Goal: Task Accomplishment & Management: Use online tool/utility

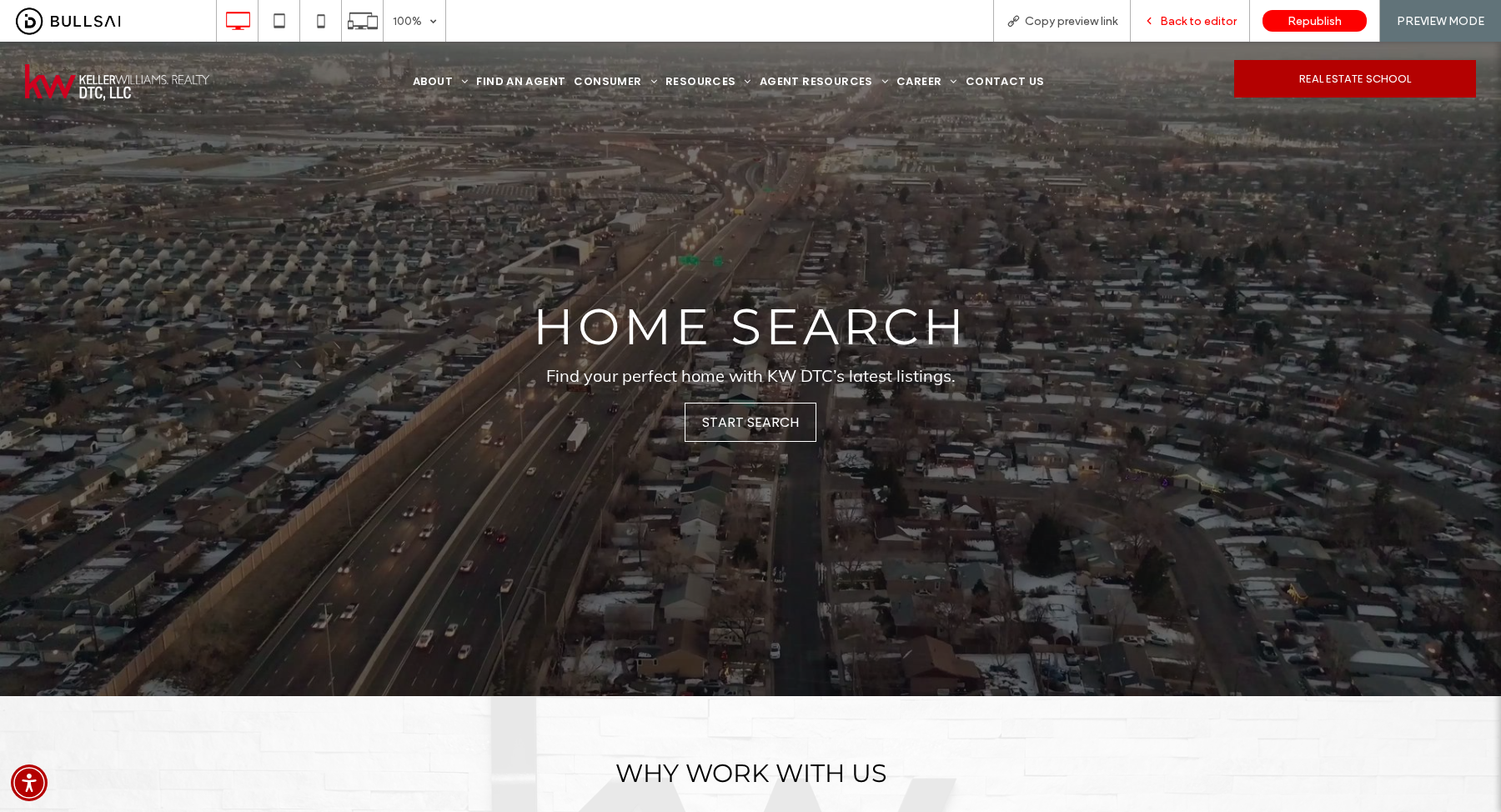
click at [1205, 25] on span "Back to editor" at bounding box center [1199, 21] width 77 height 15
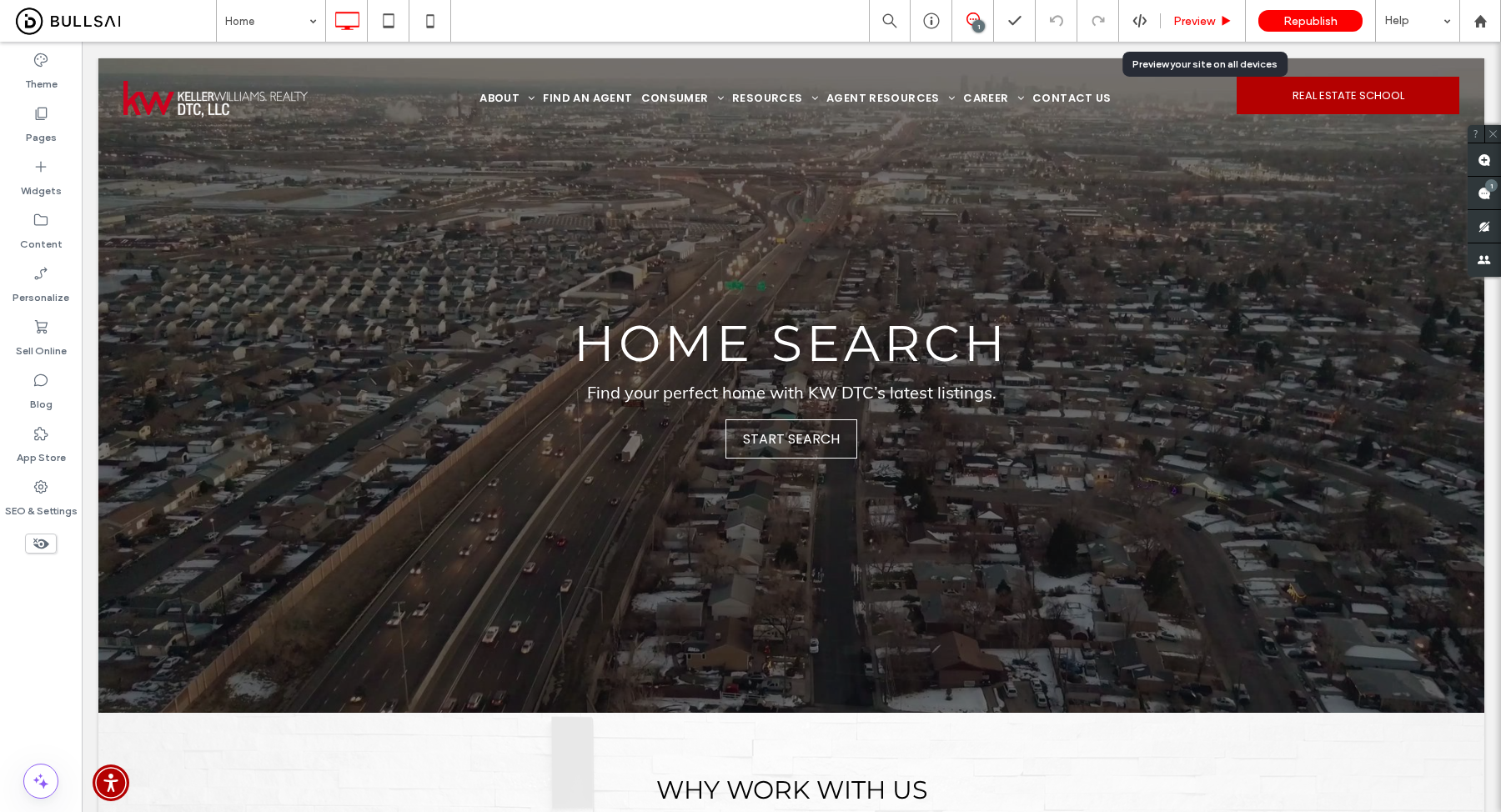
click at [1205, 19] on span "Preview" at bounding box center [1194, 21] width 42 height 15
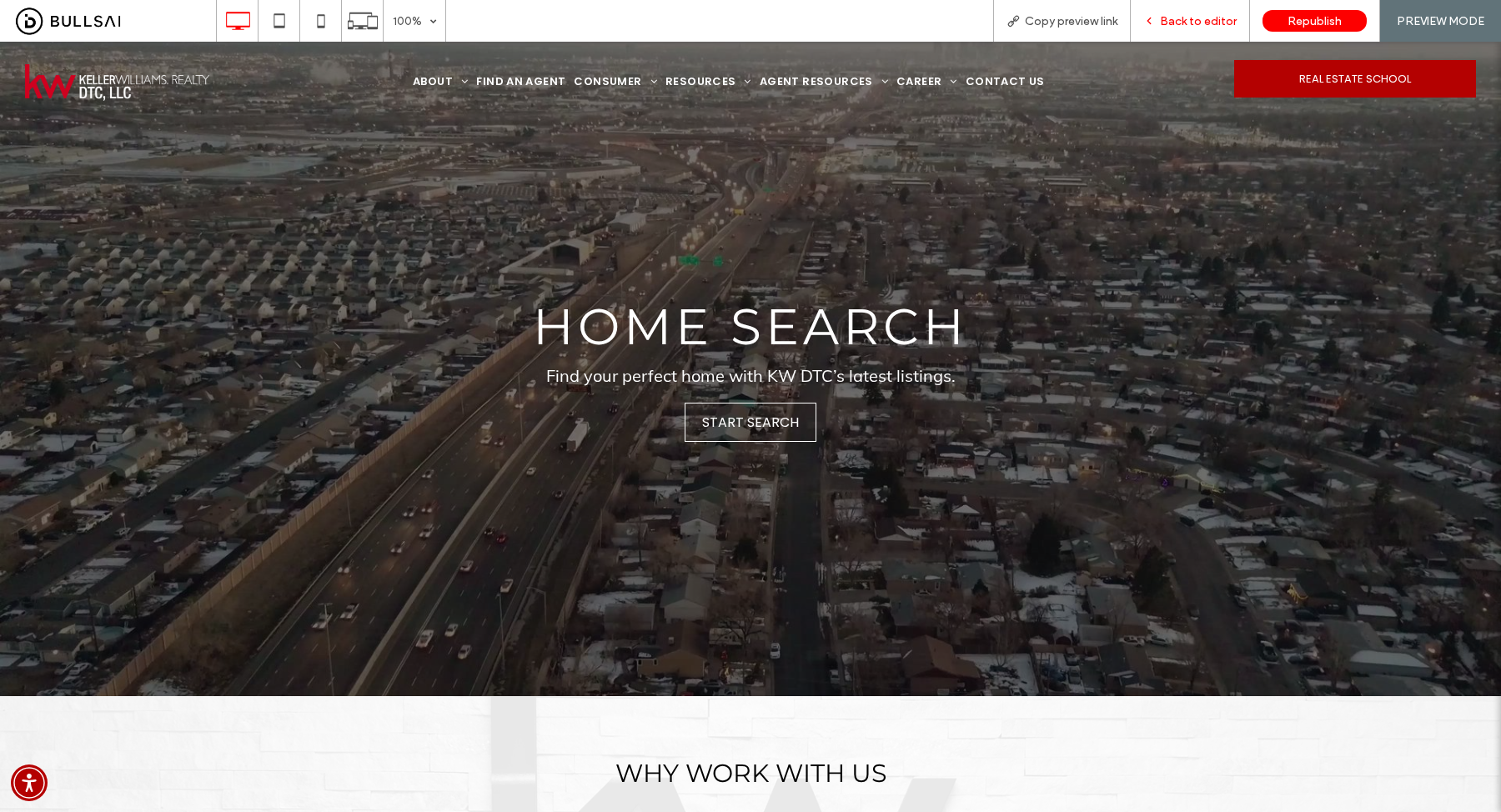
click at [1184, 15] on span "Back to editor" at bounding box center [1199, 21] width 77 height 15
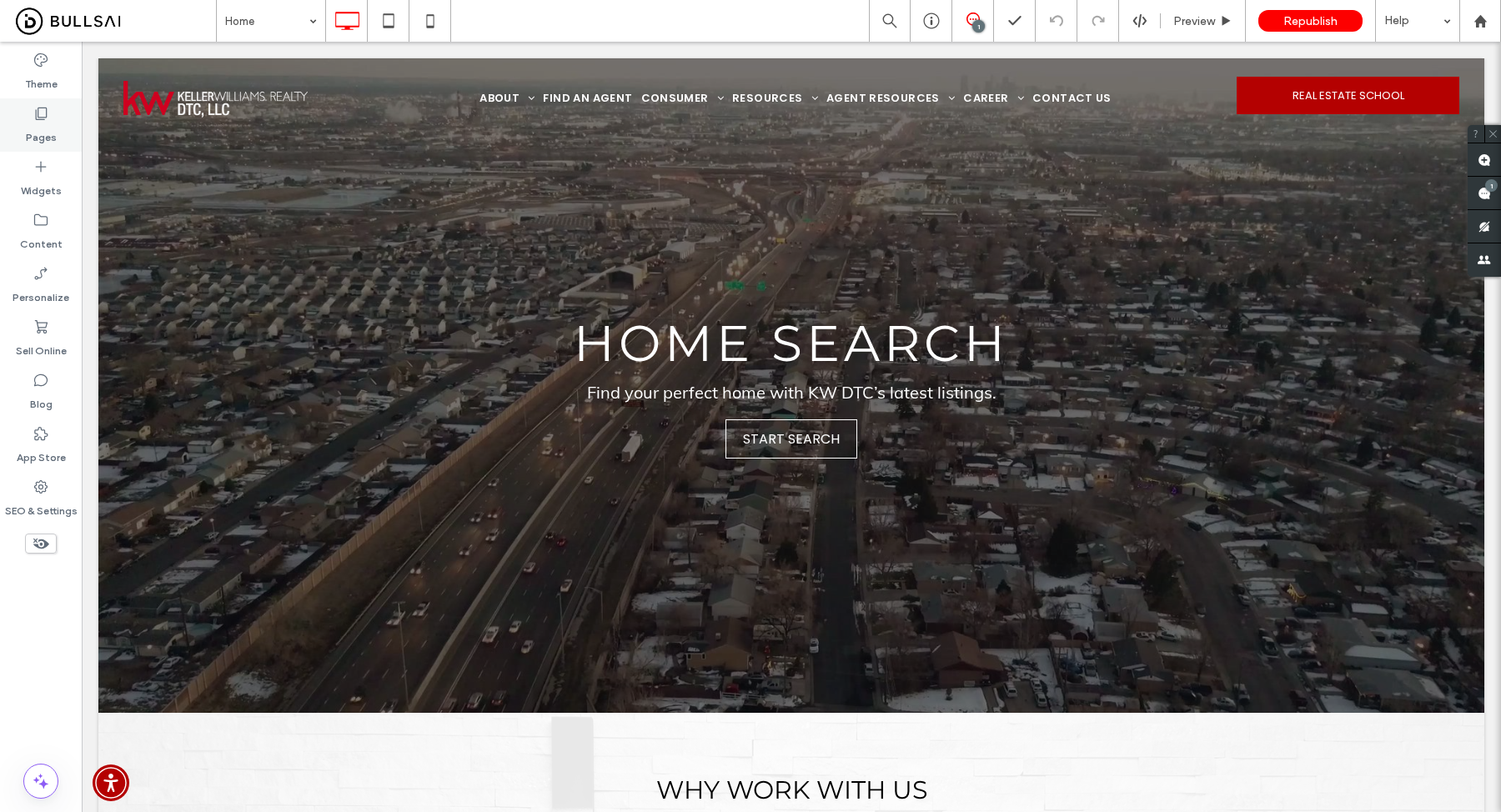
click at [33, 108] on icon at bounding box center [41, 114] width 17 height 17
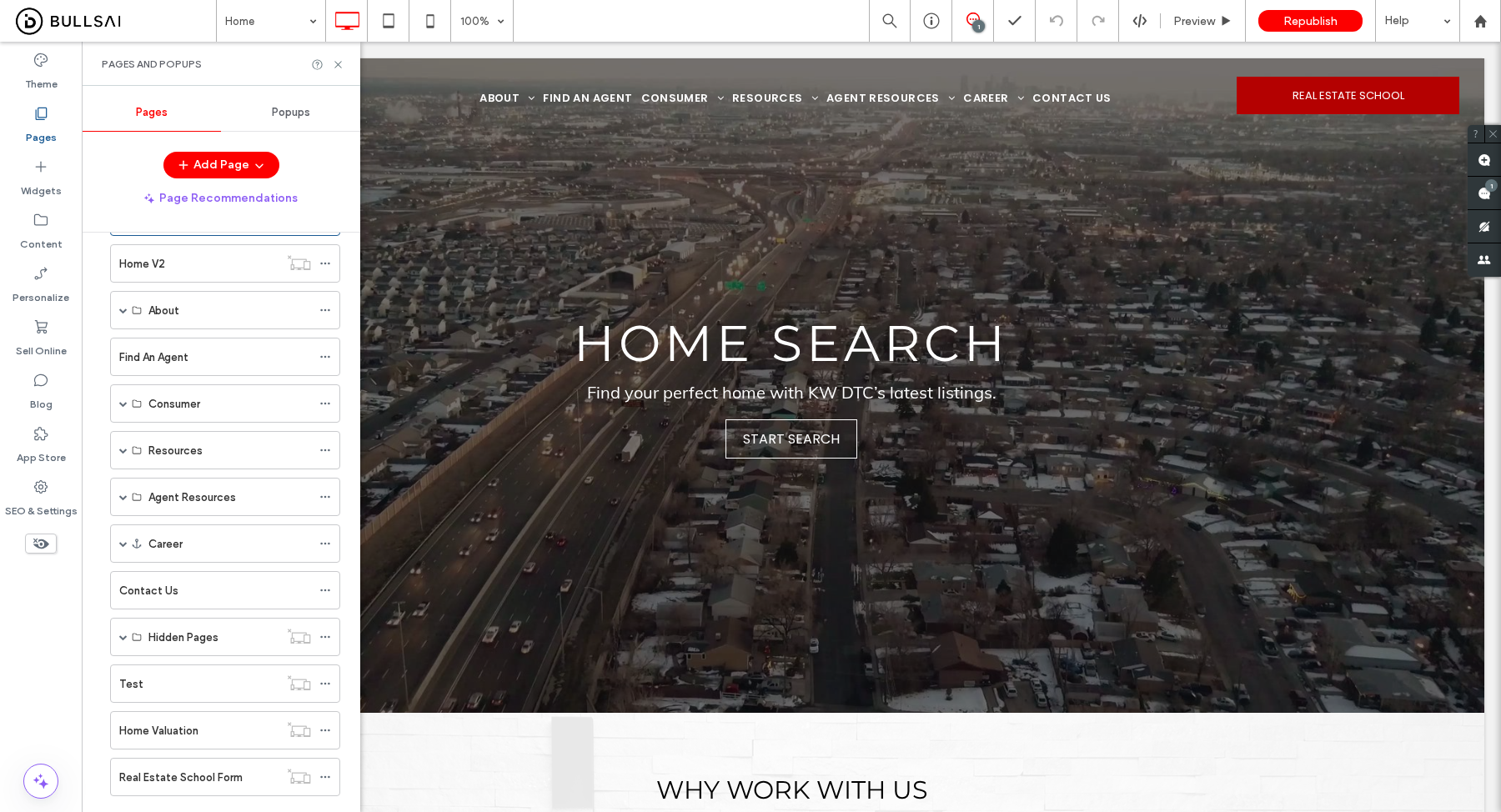
scroll to position [89, 0]
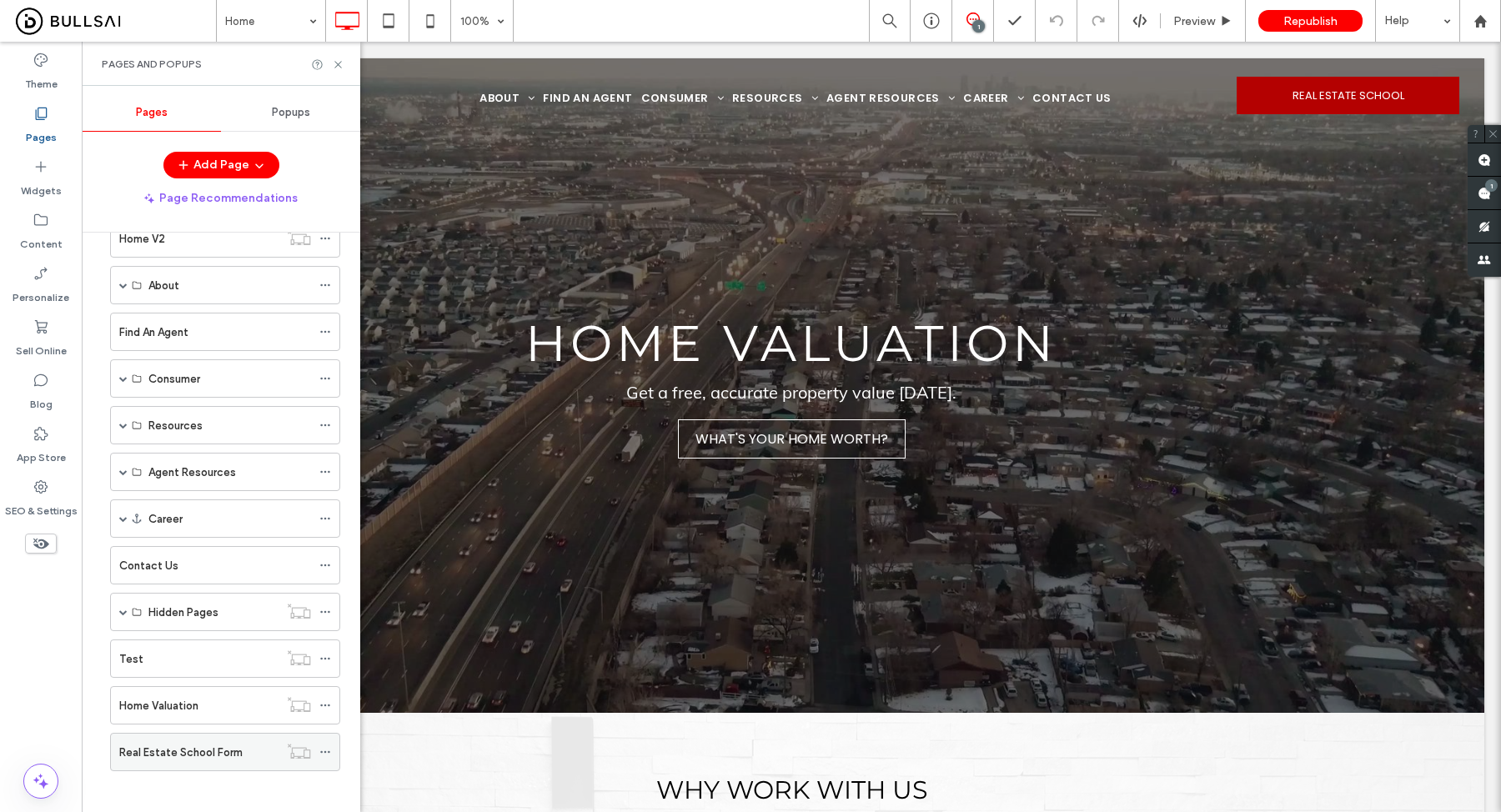
click at [172, 744] on label "Real Estate School Form" at bounding box center [181, 752] width 124 height 29
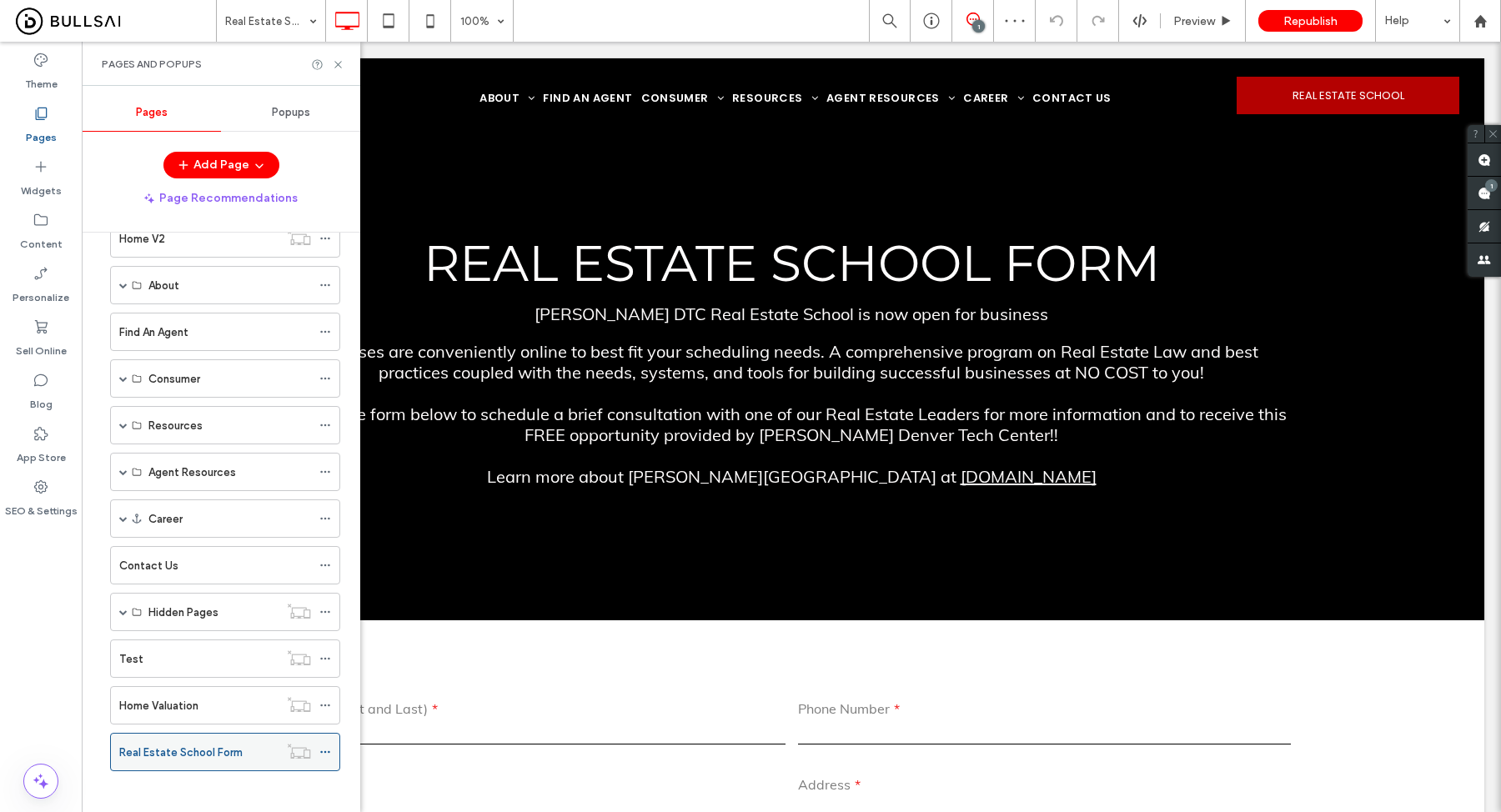
click at [329, 751] on use at bounding box center [324, 752] width 9 height 3
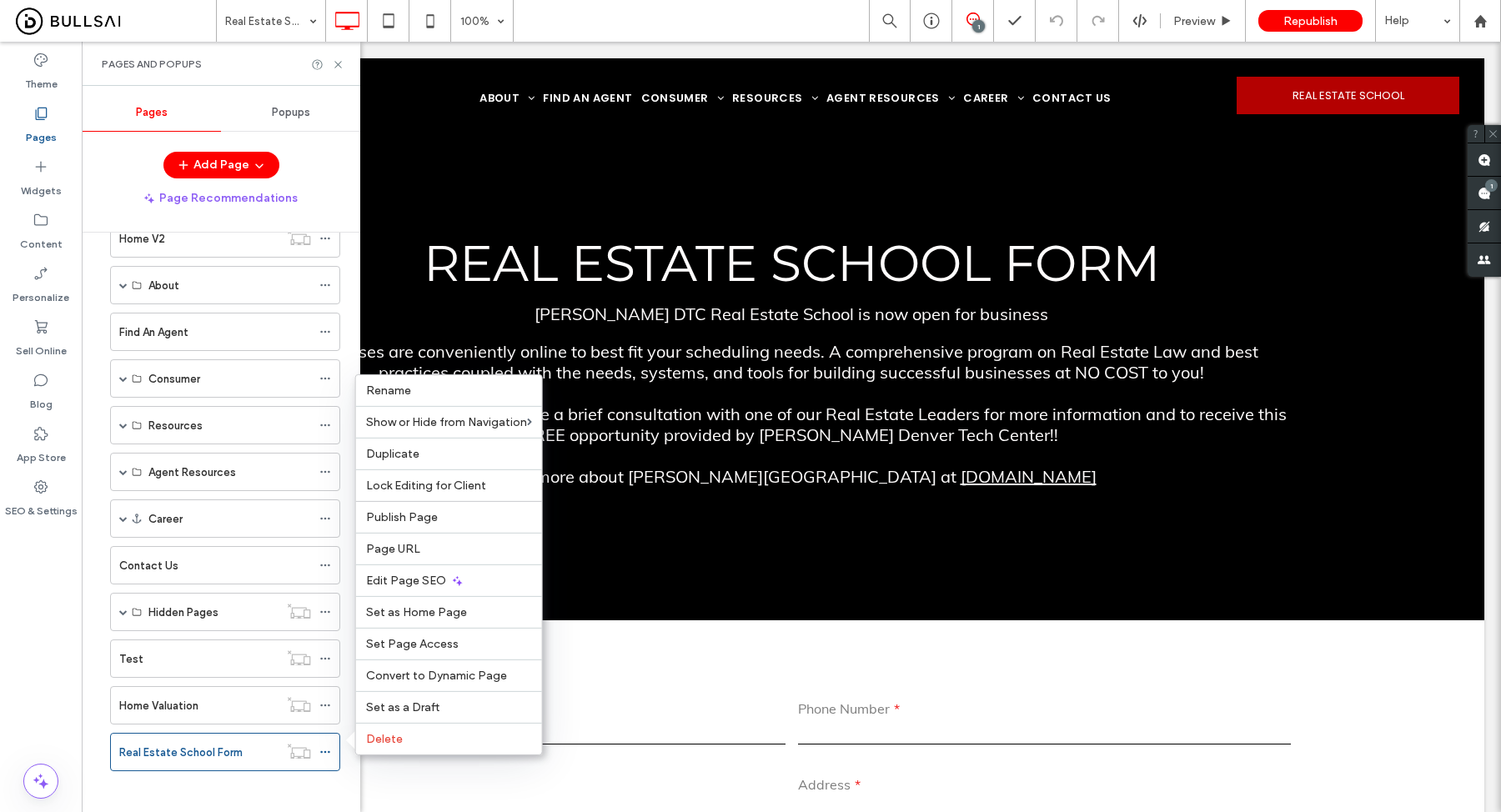
click at [786, 548] on div at bounding box center [791, 427] width 1420 height 771
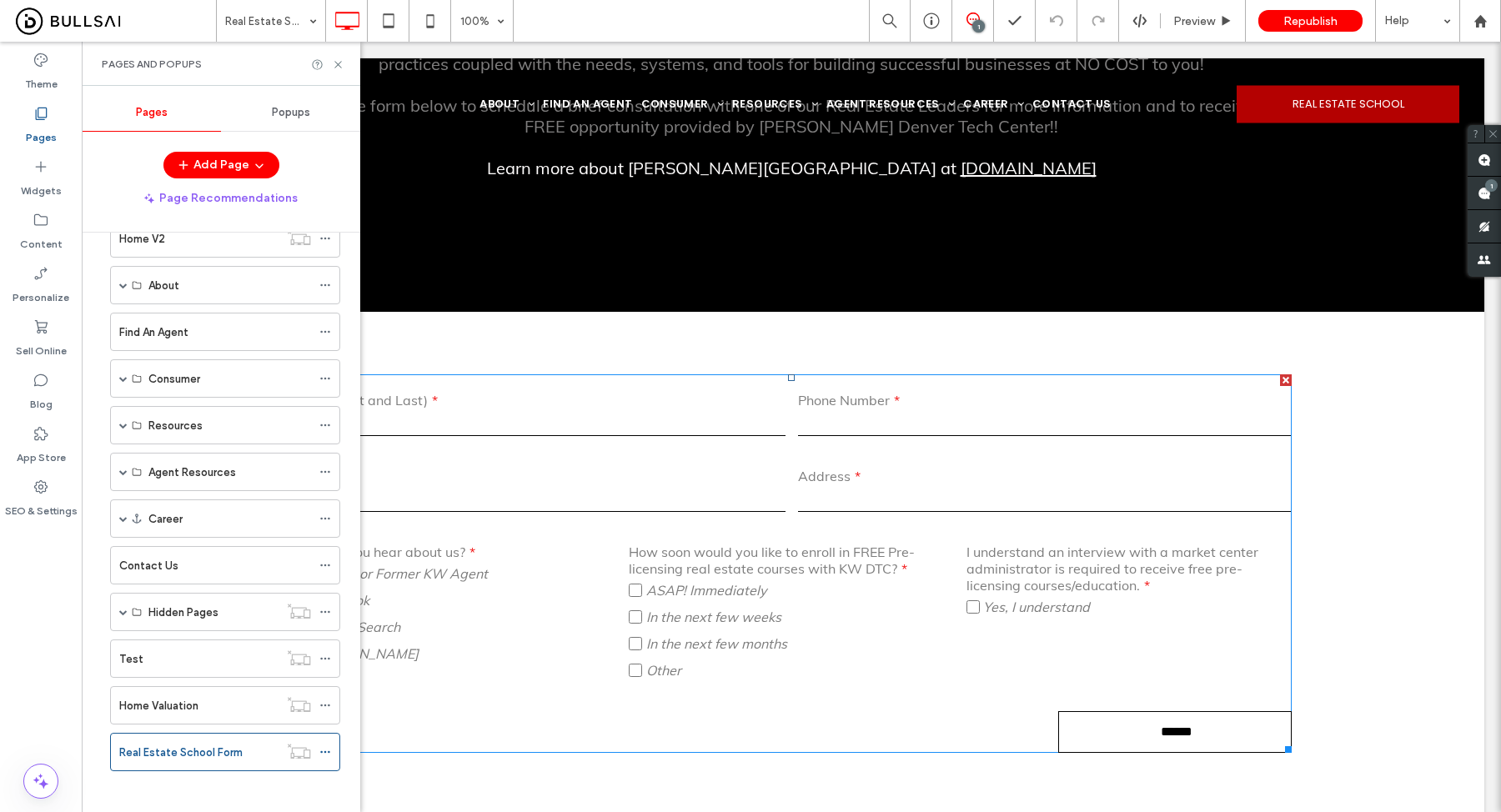
scroll to position [346, 0]
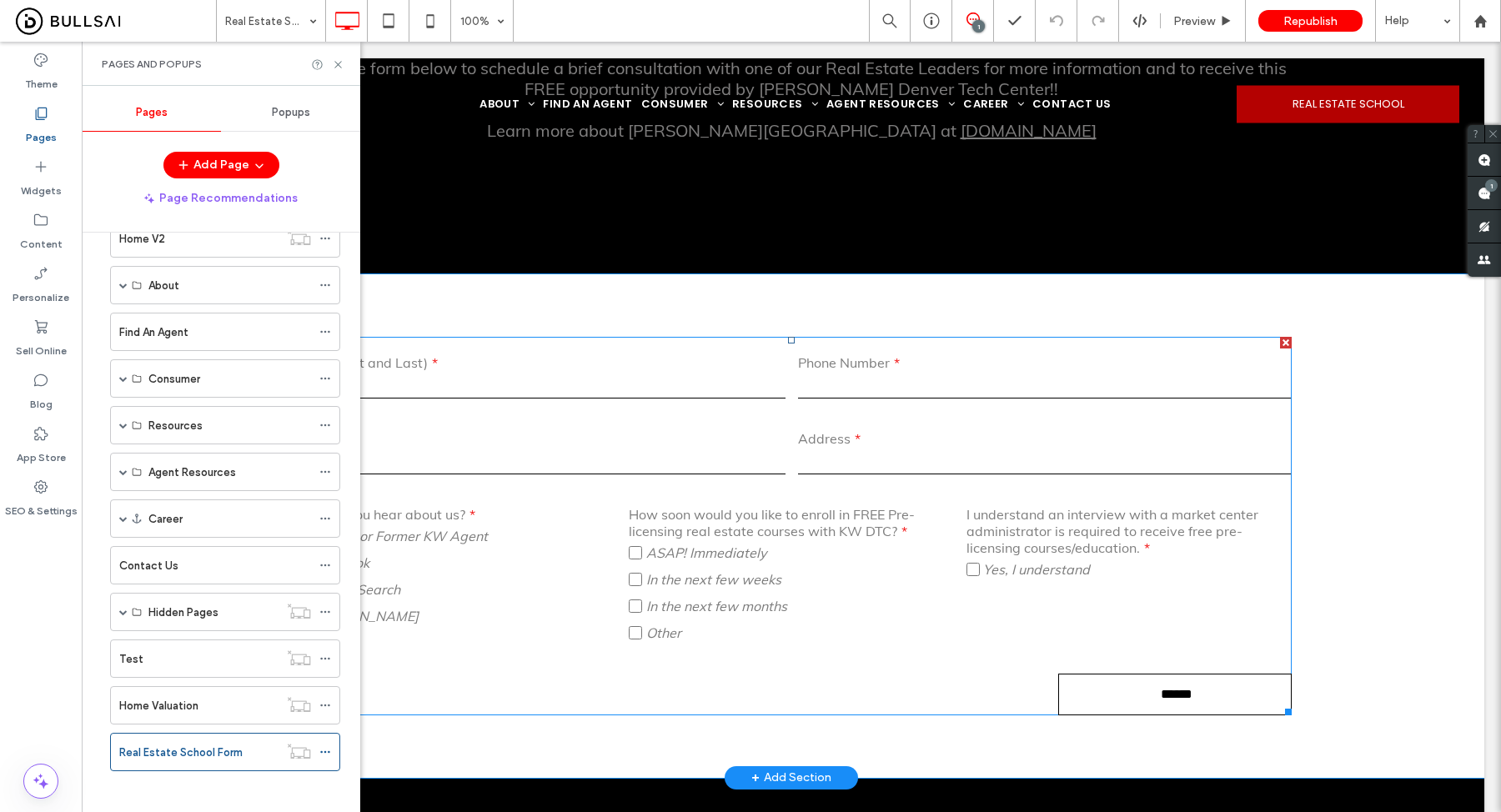
click at [571, 597] on label "Google Search" at bounding box center [454, 589] width 324 height 26
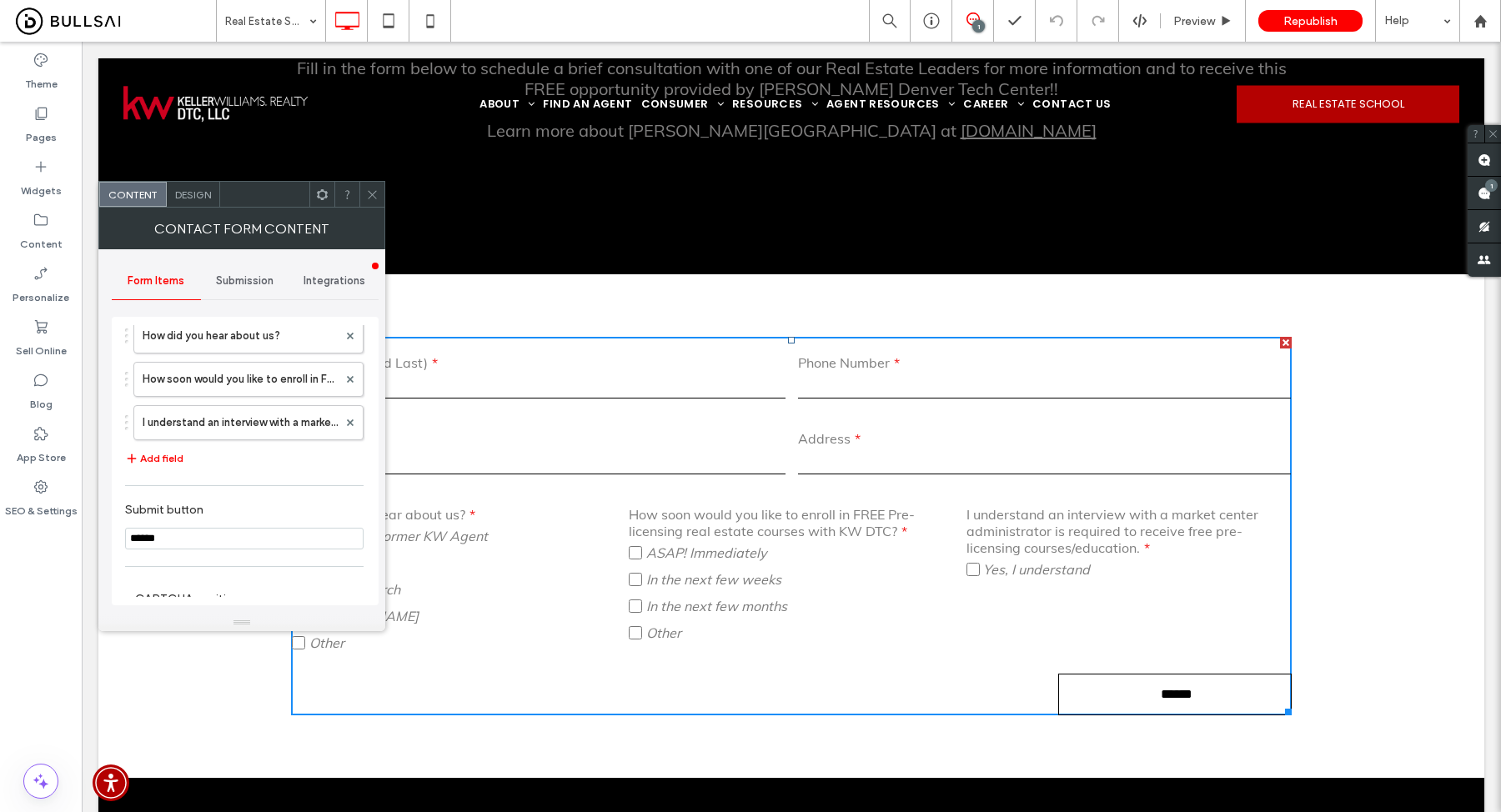
scroll to position [462, 0]
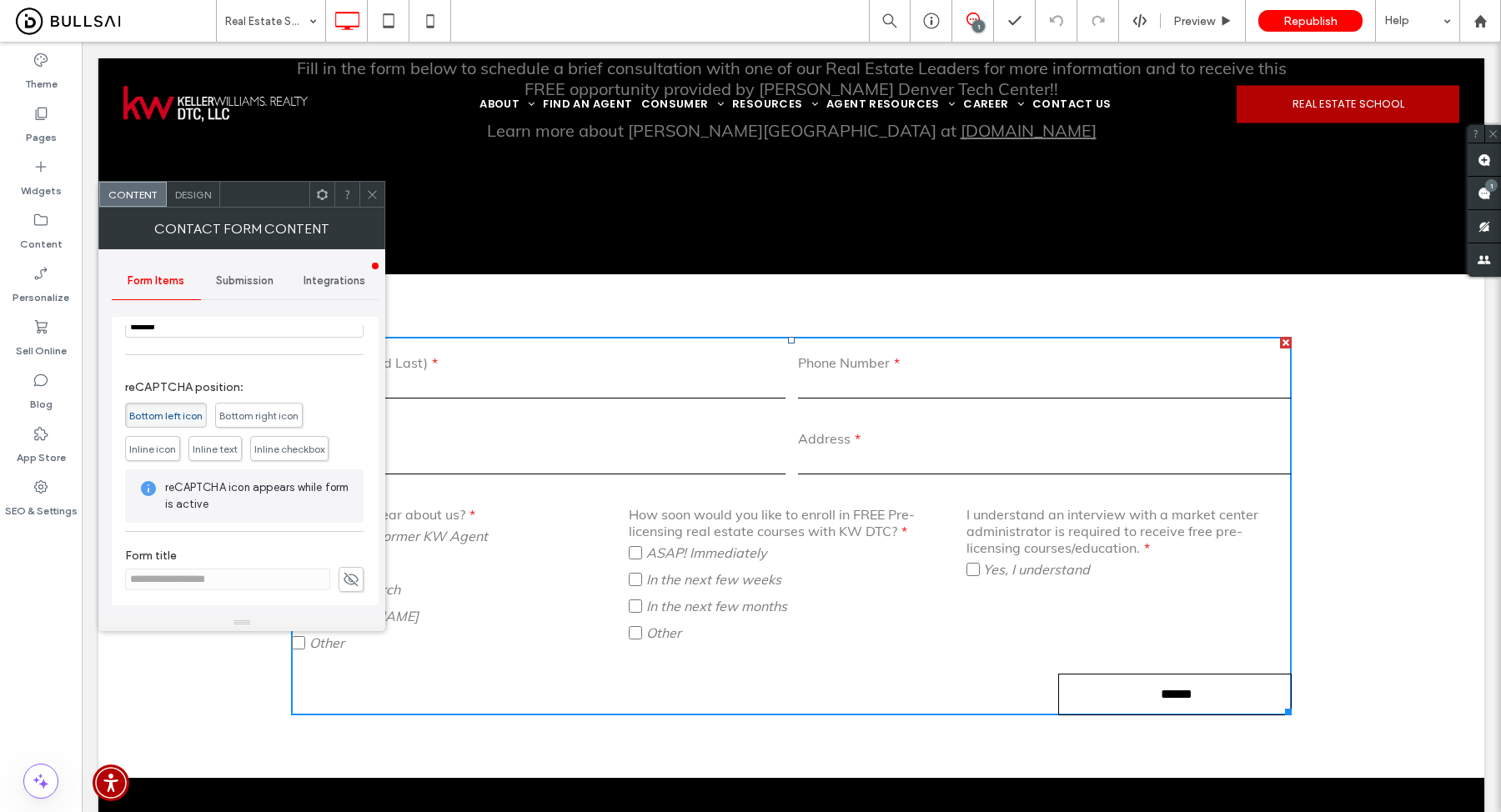
click at [242, 287] on div "Submission" at bounding box center [245, 281] width 90 height 37
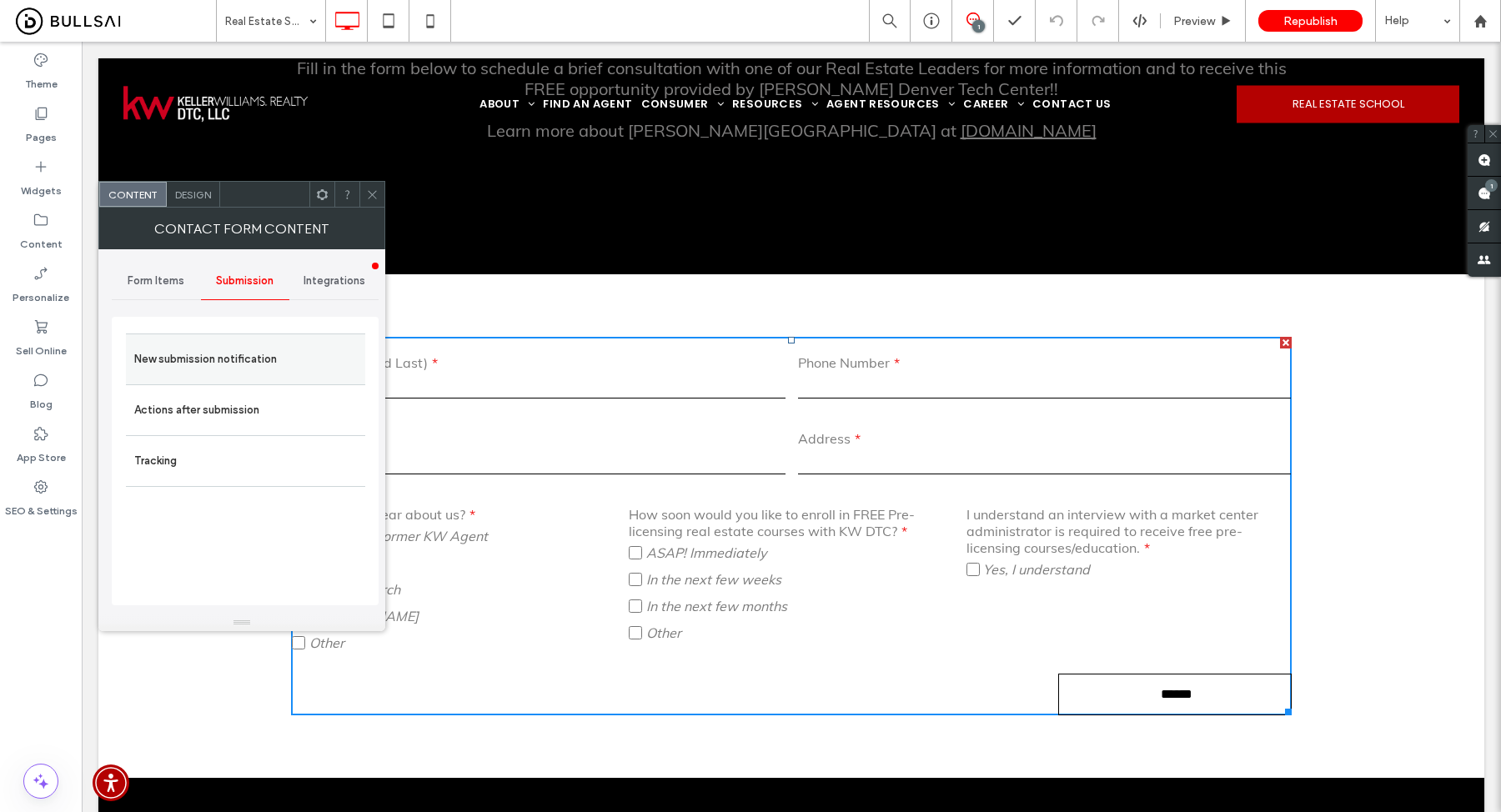
click at [233, 346] on label "New submission notification" at bounding box center [245, 359] width 223 height 33
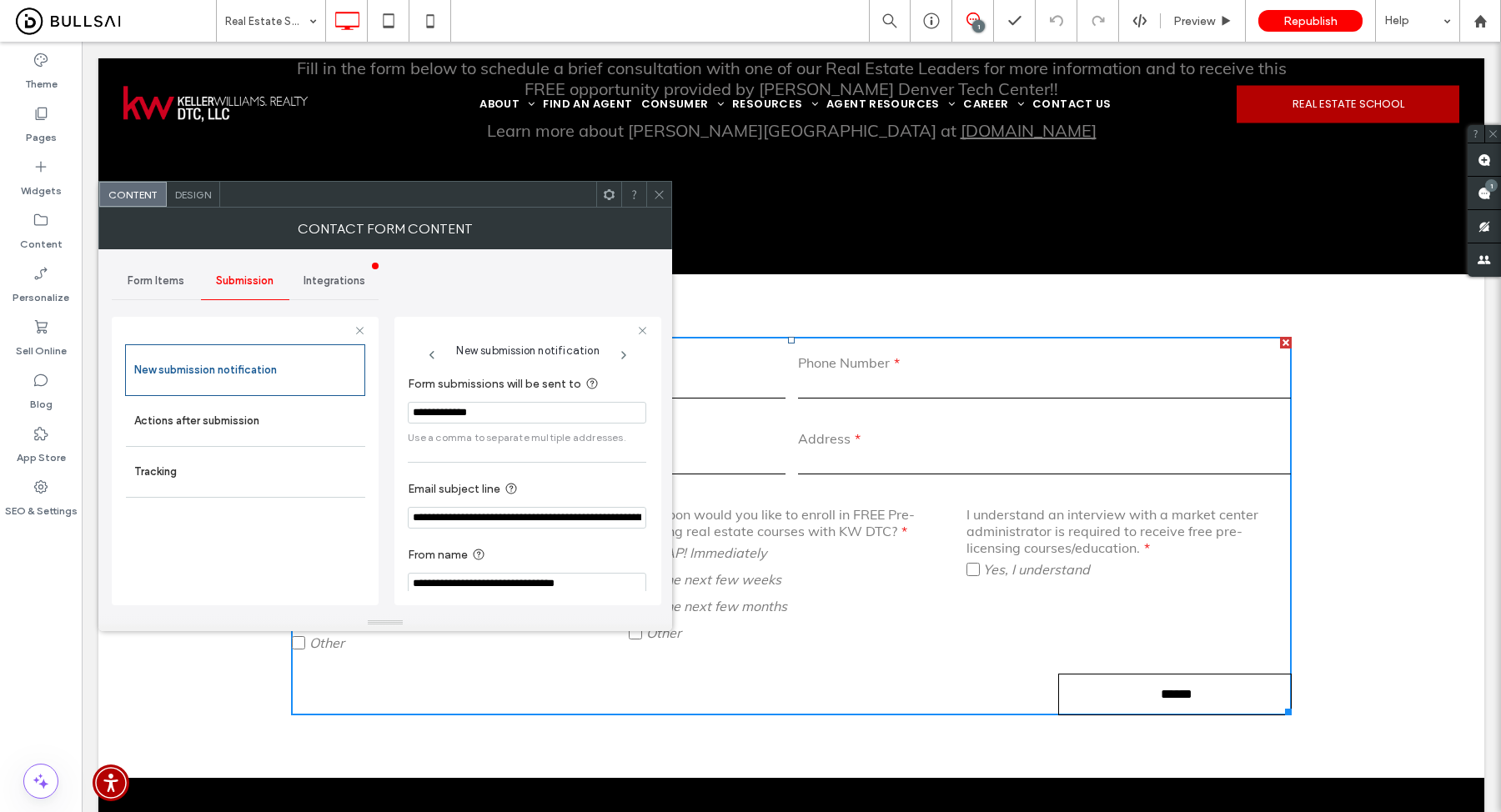
scroll to position [14, 0]
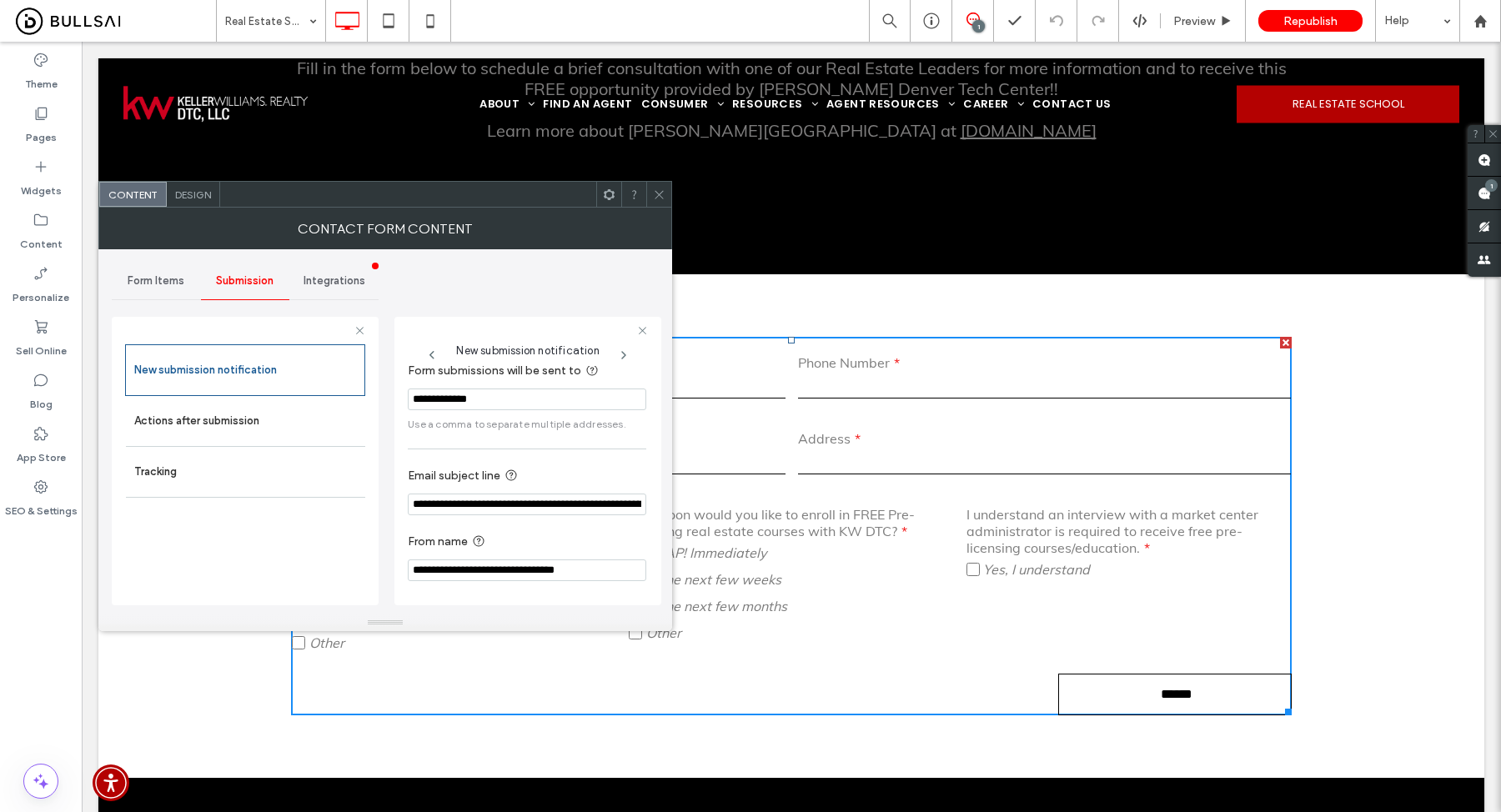
drag, startPoint x: 514, startPoint y: 402, endPoint x: 390, endPoint y: 385, distance: 125.2
click at [390, 385] on div "**********" at bounding box center [385, 432] width 547 height 365
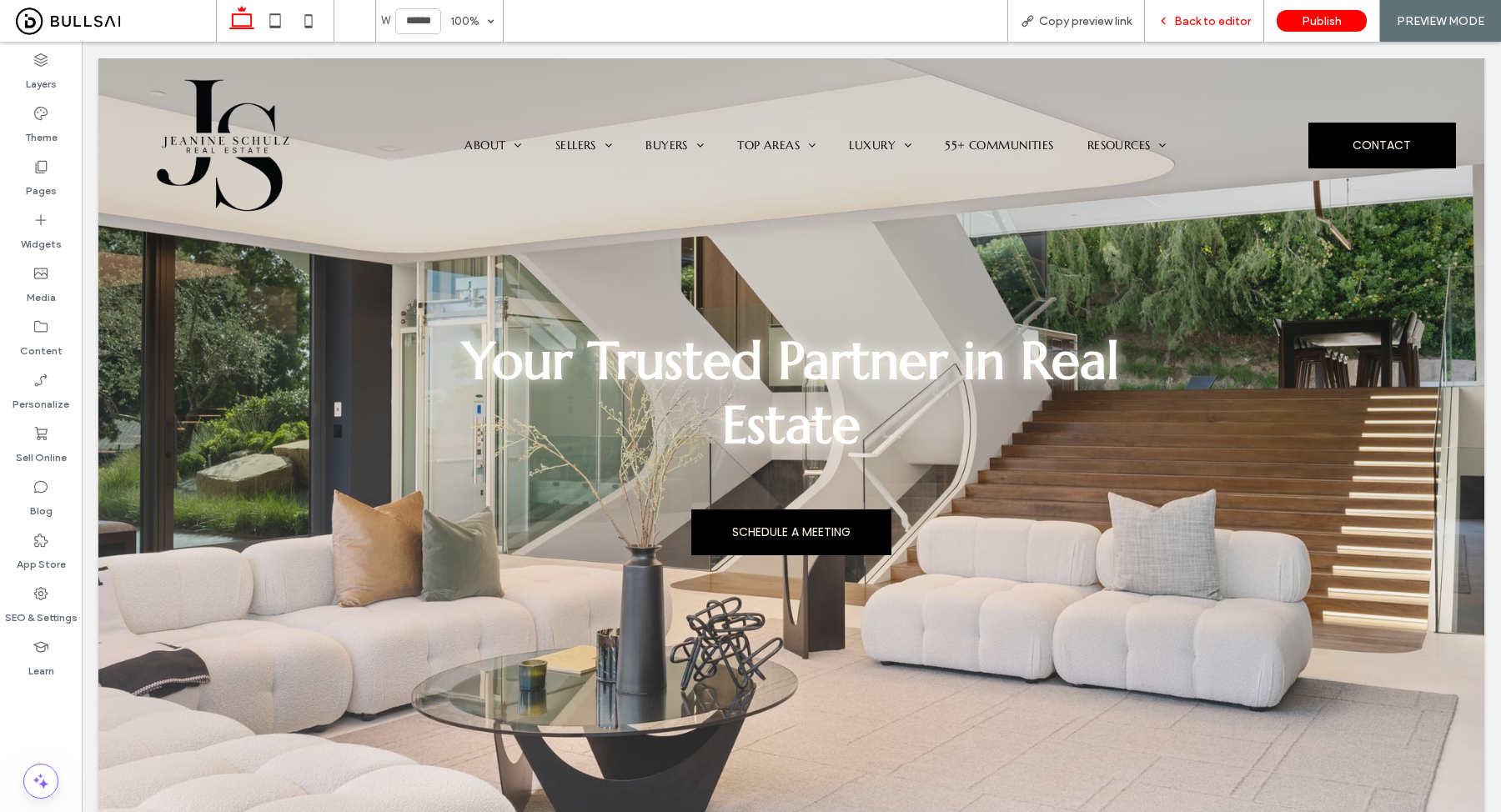
click at [1210, 17] on span "Back to editor" at bounding box center [1212, 21] width 77 height 15
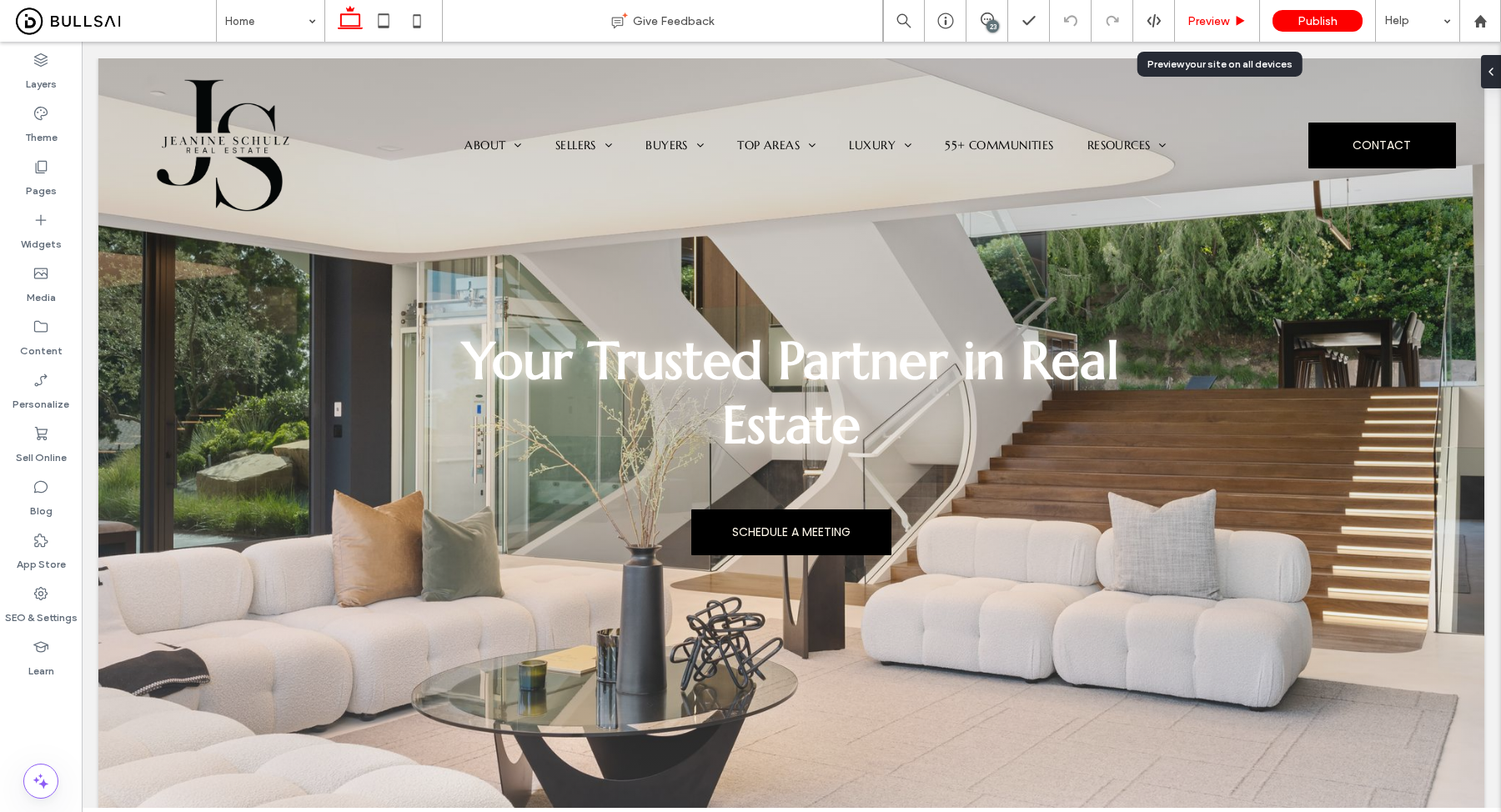
click at [1210, 19] on span "Preview" at bounding box center [1208, 21] width 42 height 15
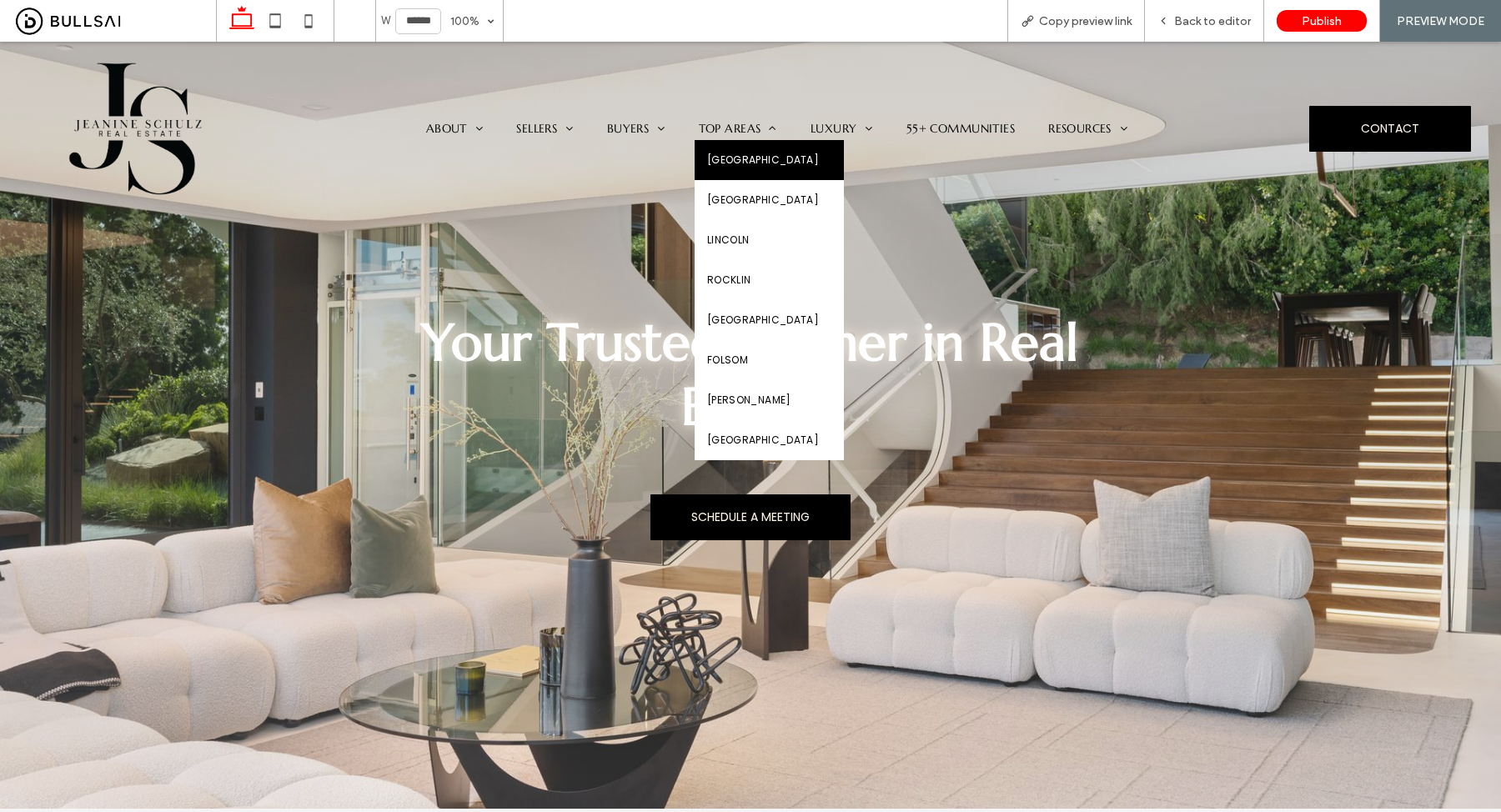
click at [738, 161] on span "Granite Bay" at bounding box center [762, 161] width 112 height 15
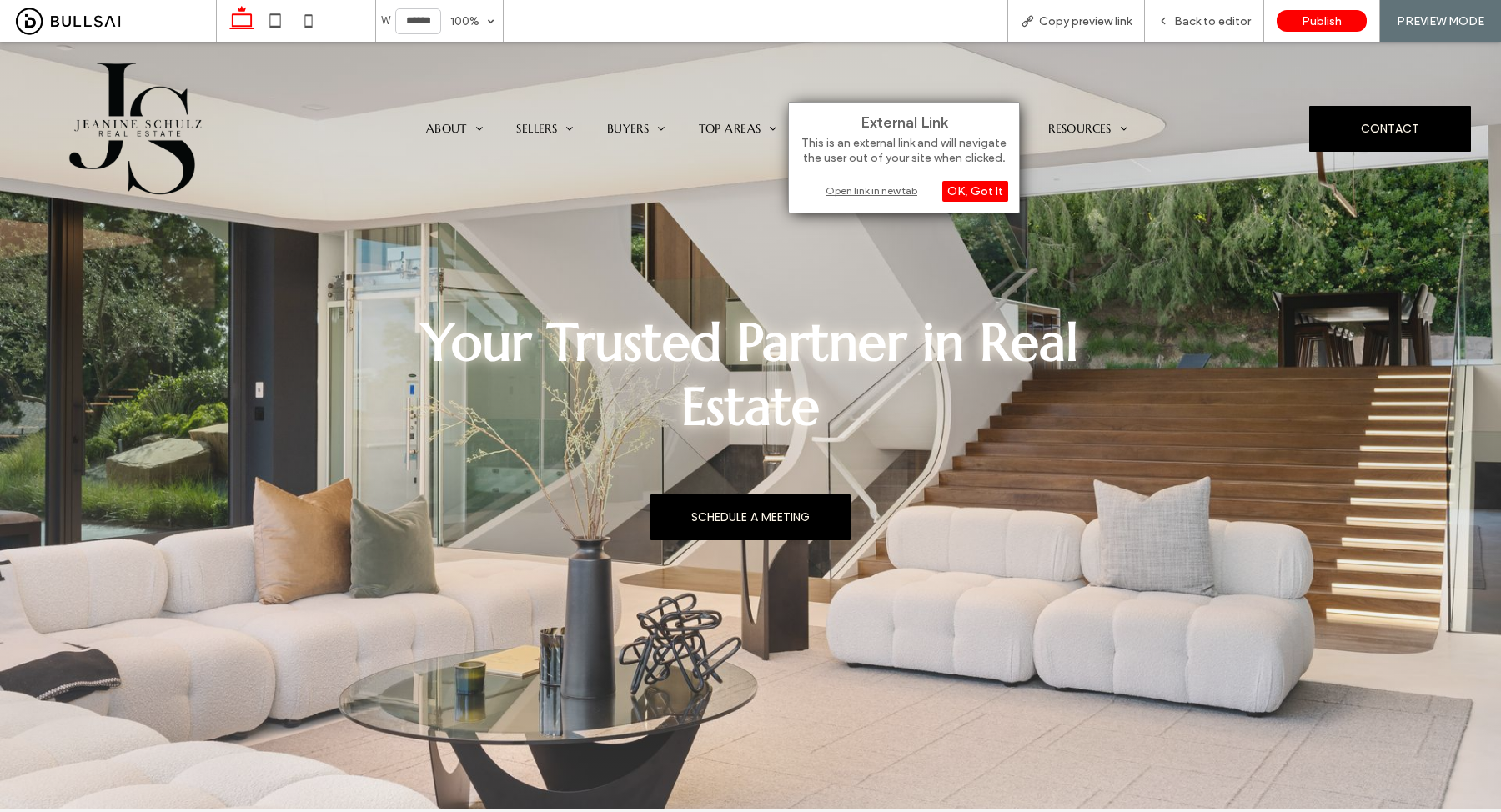
click at [869, 190] on div "Open link in new tab" at bounding box center [904, 190] width 208 height 18
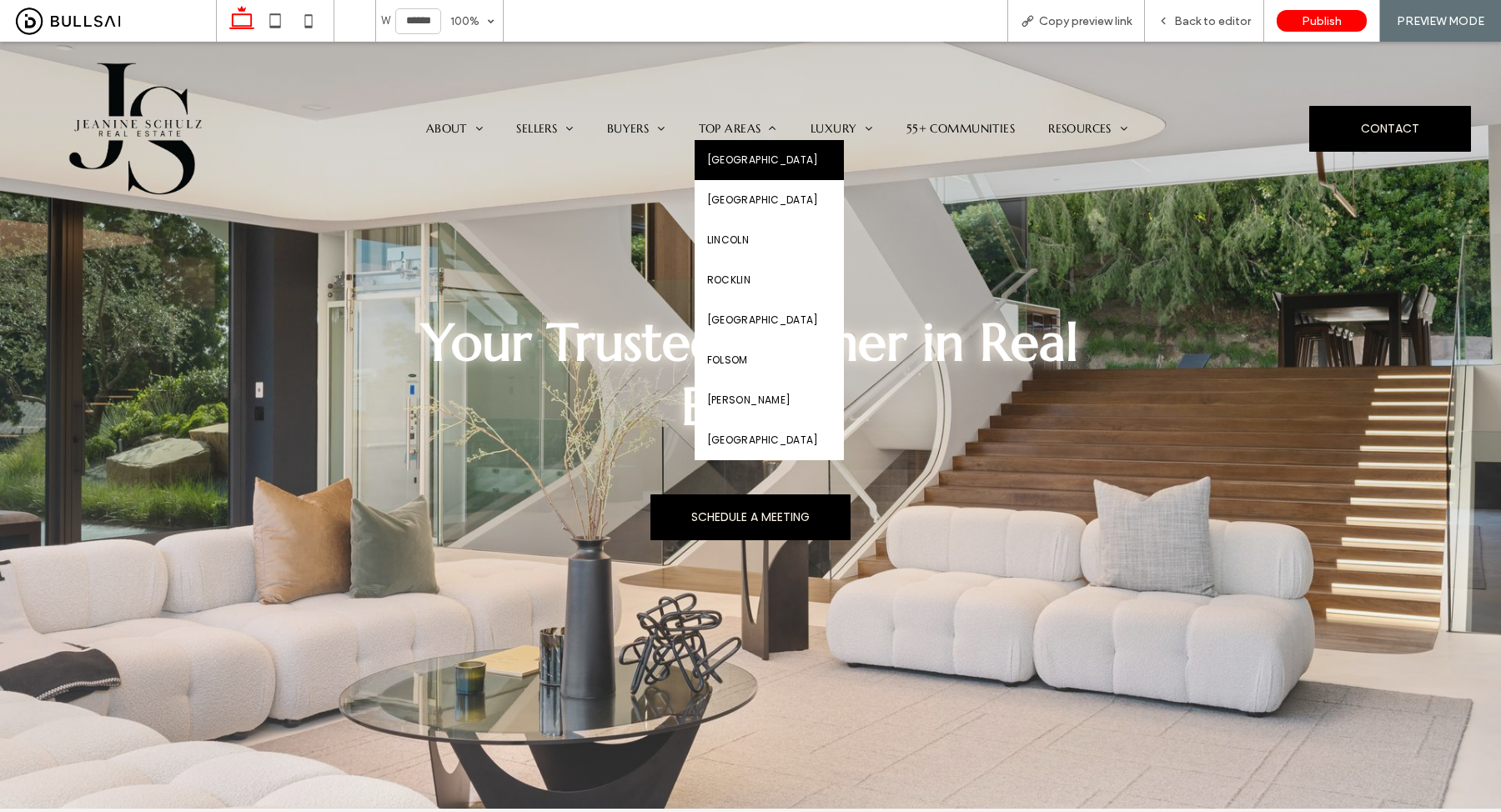
click at [745, 159] on span "Granite Bay" at bounding box center [762, 161] width 112 height 15
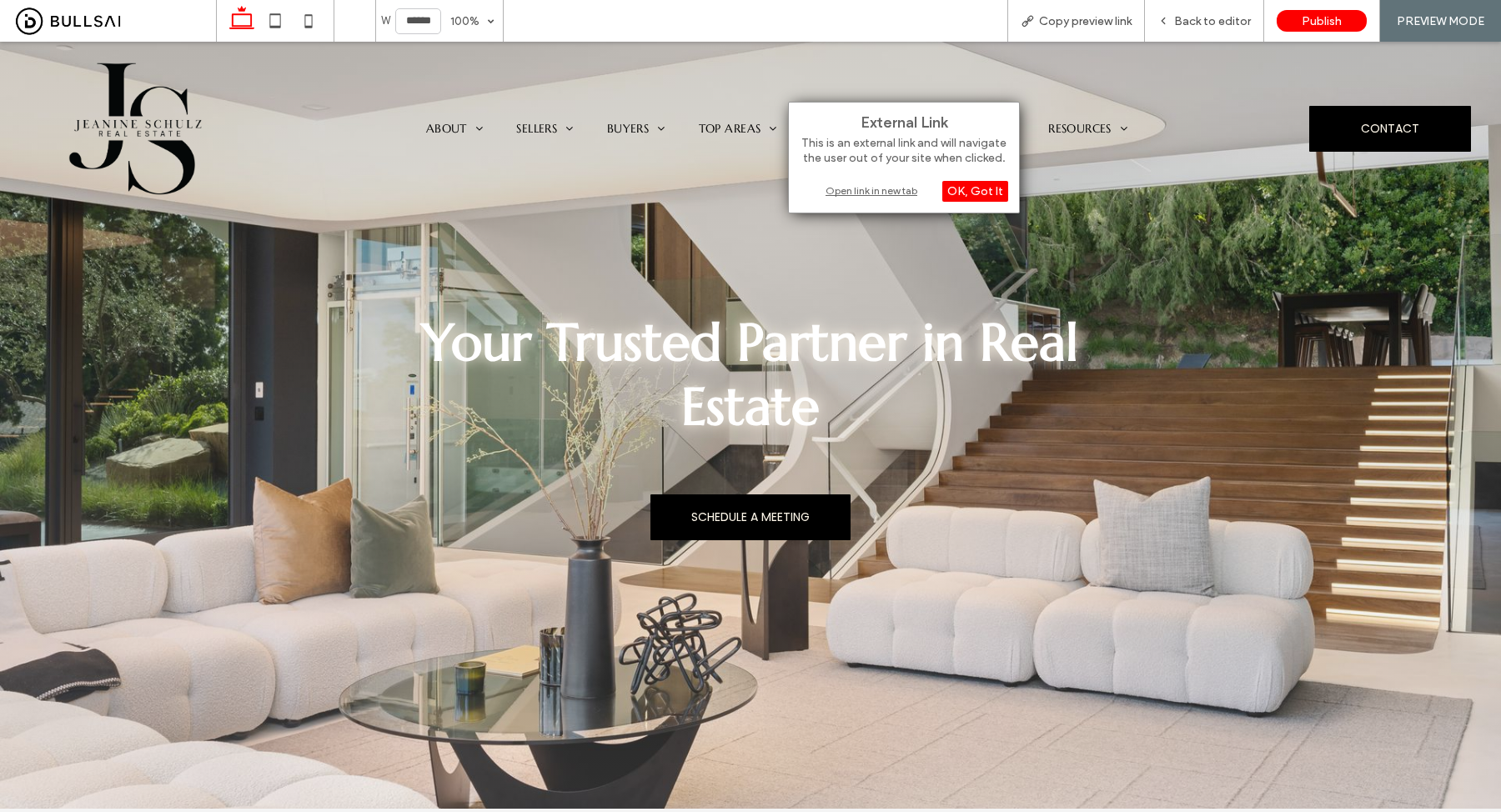
click at [833, 192] on div "Open link in new tab" at bounding box center [904, 190] width 208 height 18
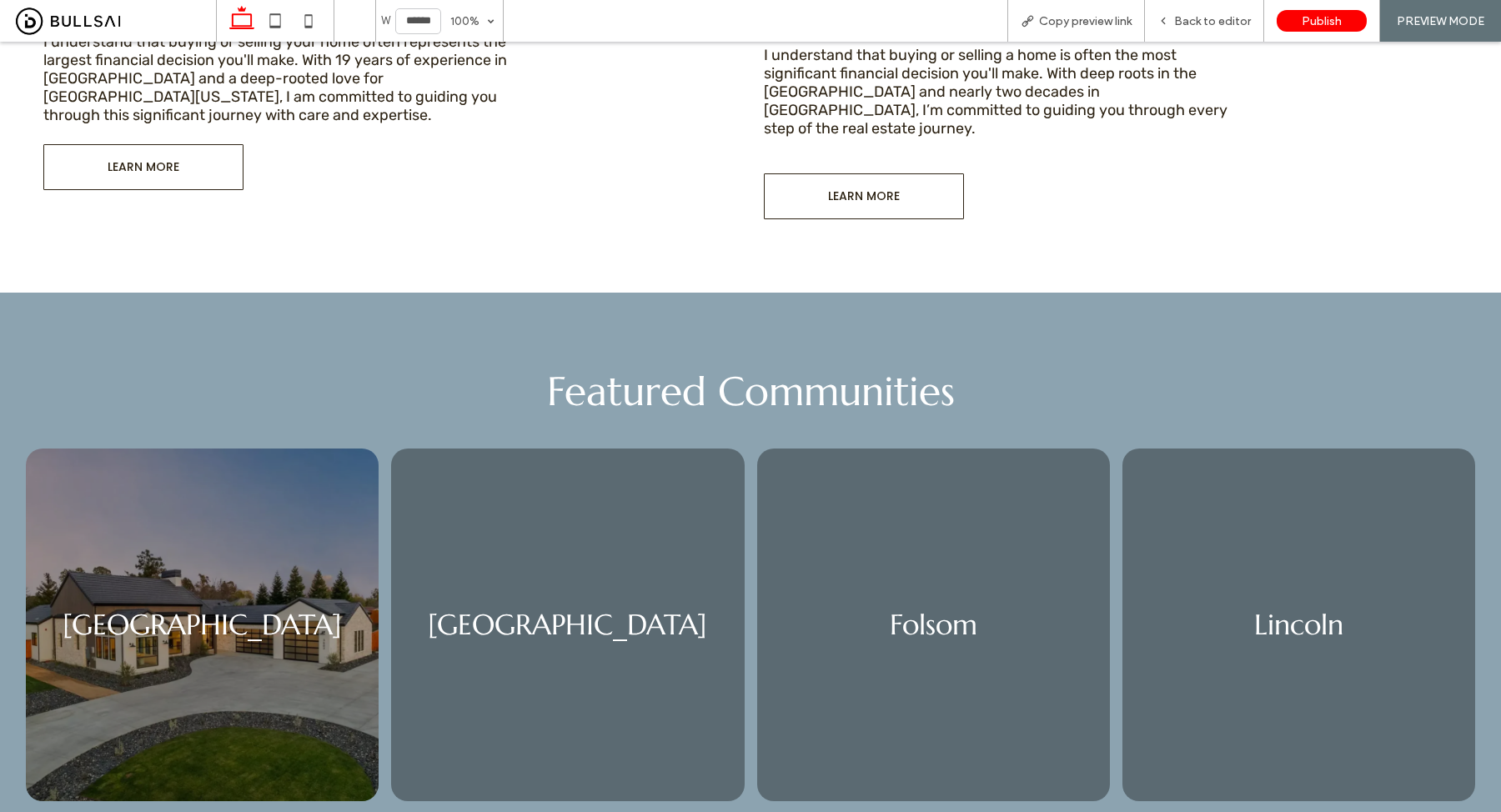
scroll to position [2215, 0]
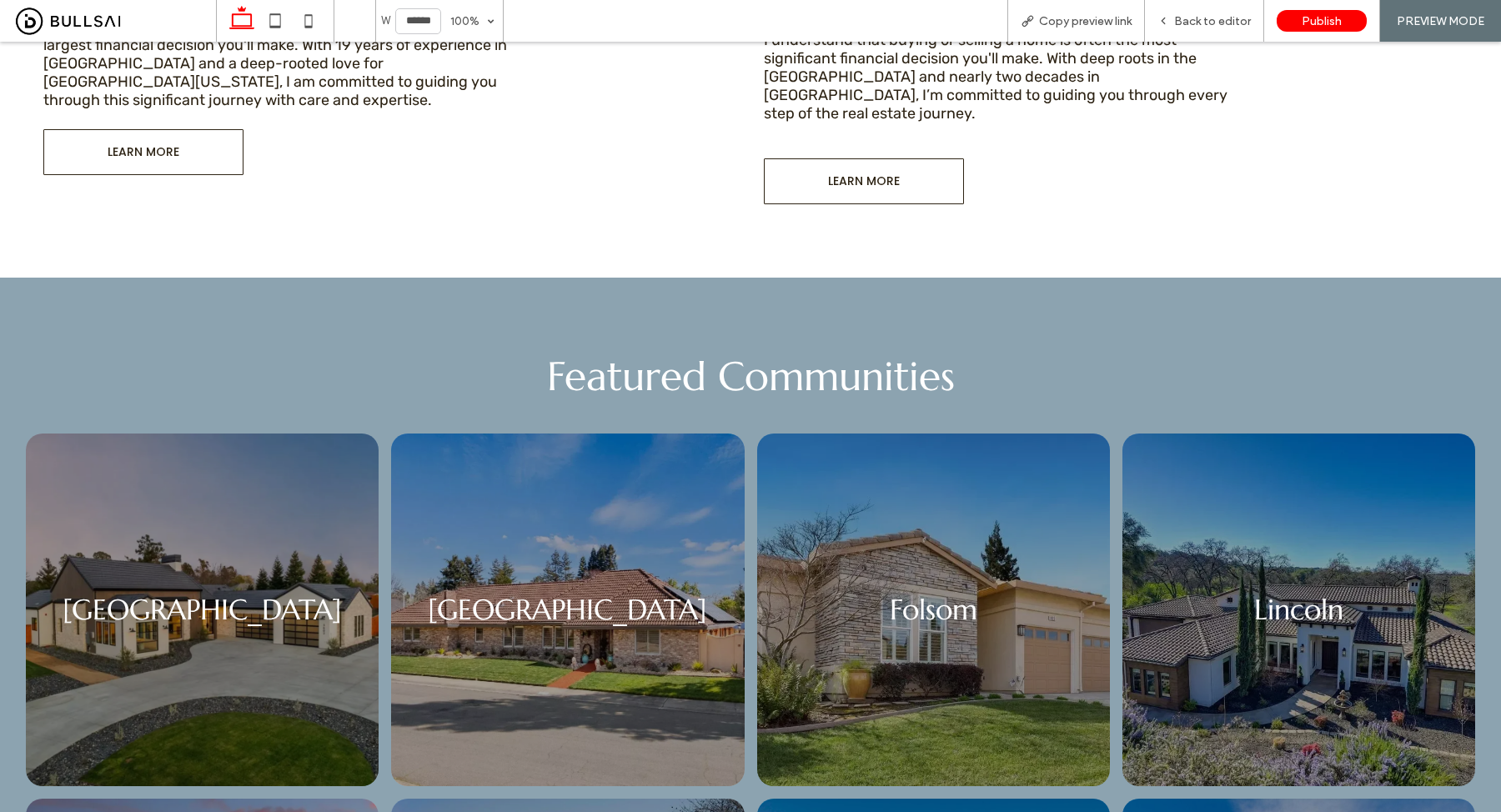
click at [506, 608] on link at bounding box center [567, 610] width 353 height 353
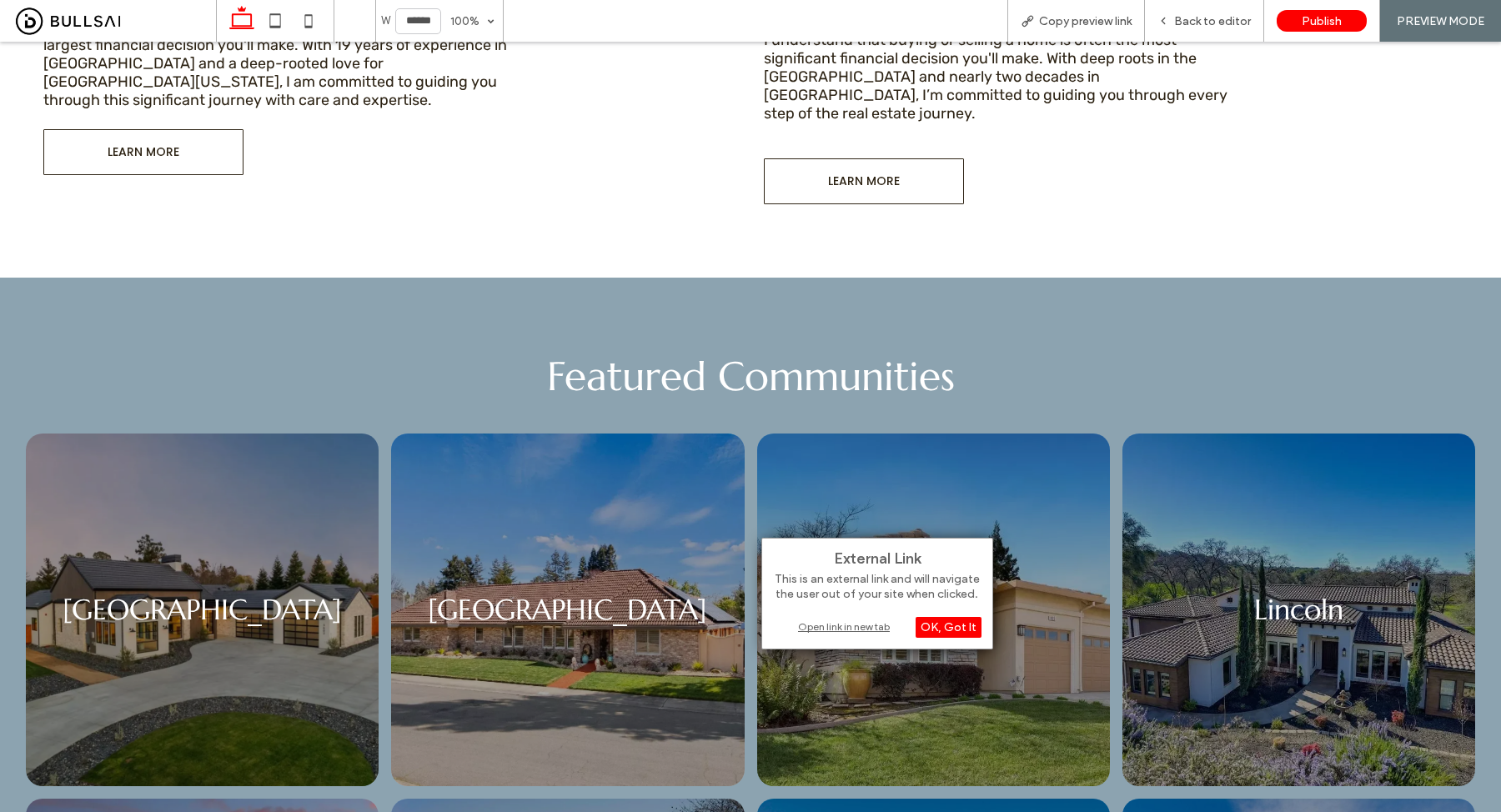
click at [823, 622] on div "Open link in new tab" at bounding box center [878, 627] width 208 height 18
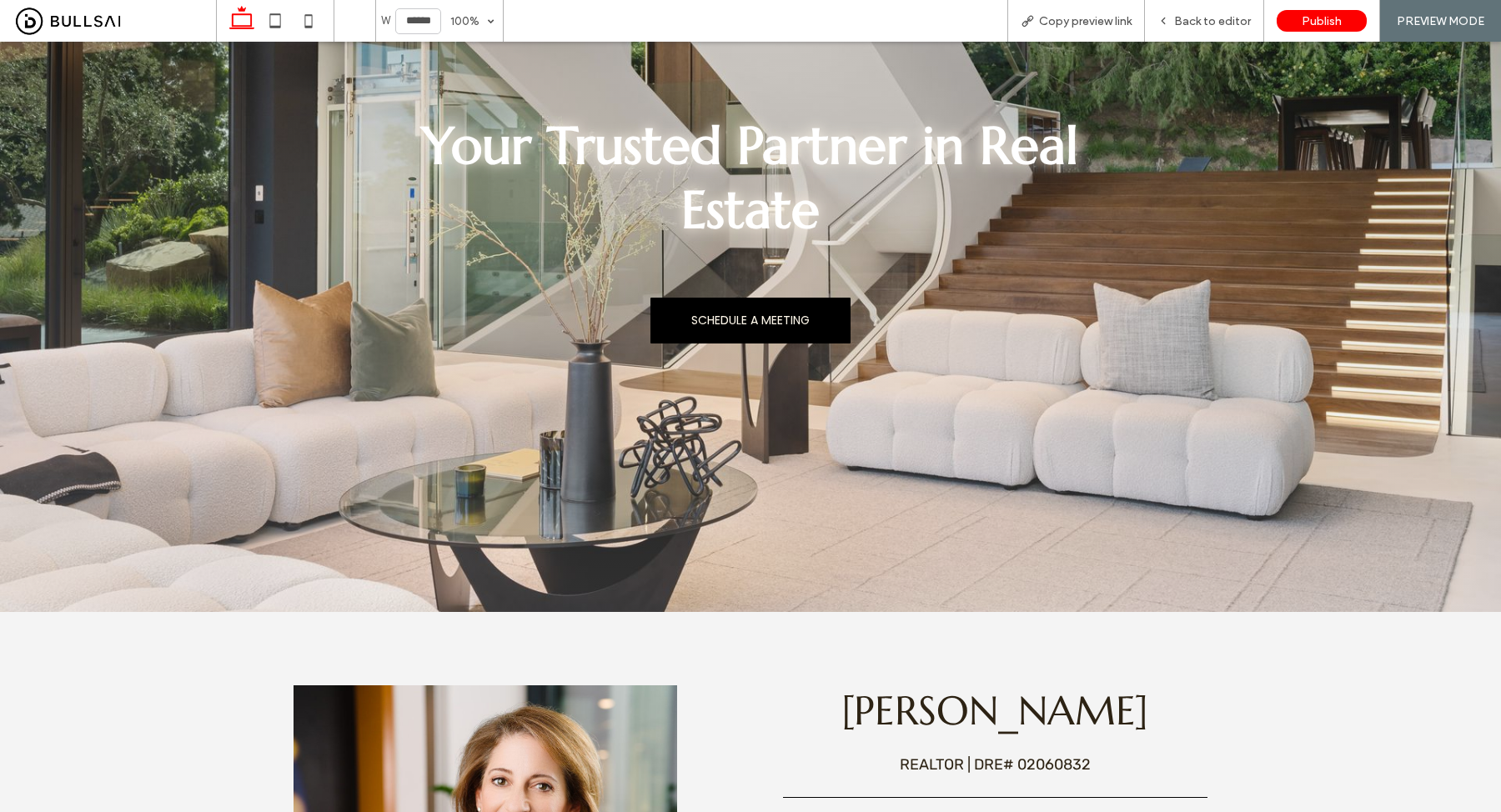
scroll to position [0, 0]
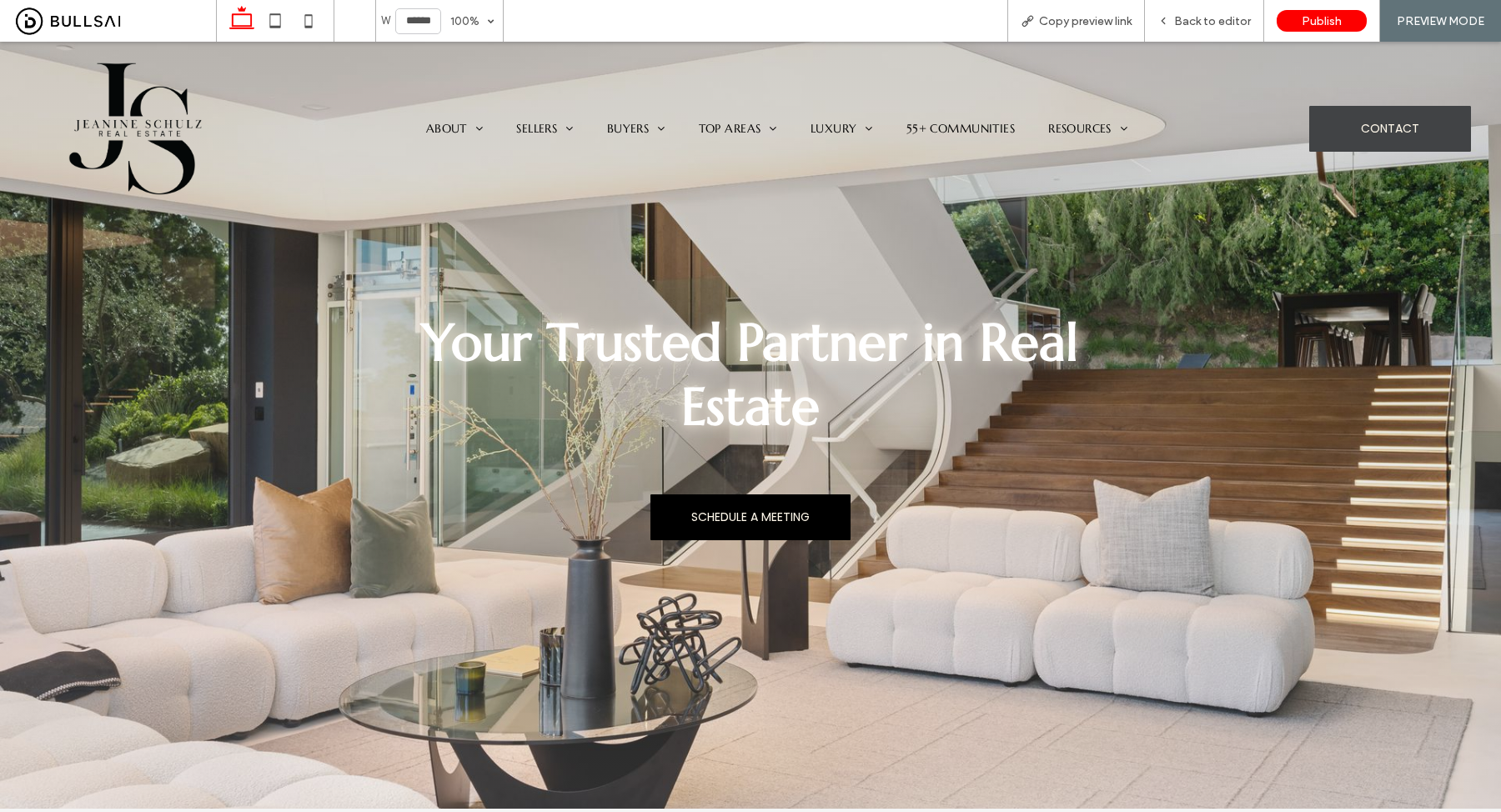
click at [1398, 120] on span "CONTACT" at bounding box center [1390, 129] width 58 height 44
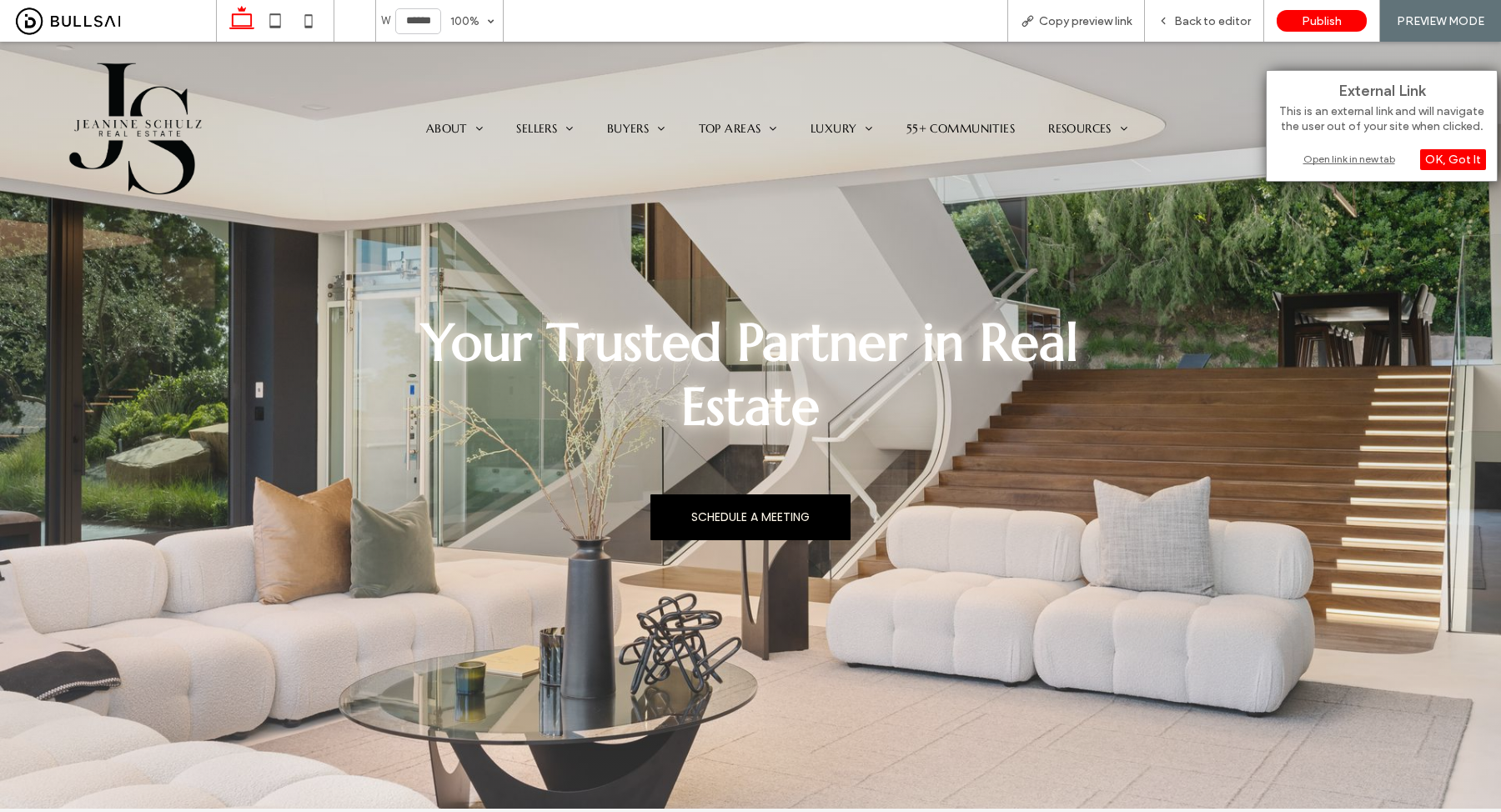
click at [1373, 155] on div "Open link in new tab" at bounding box center [1381, 159] width 208 height 18
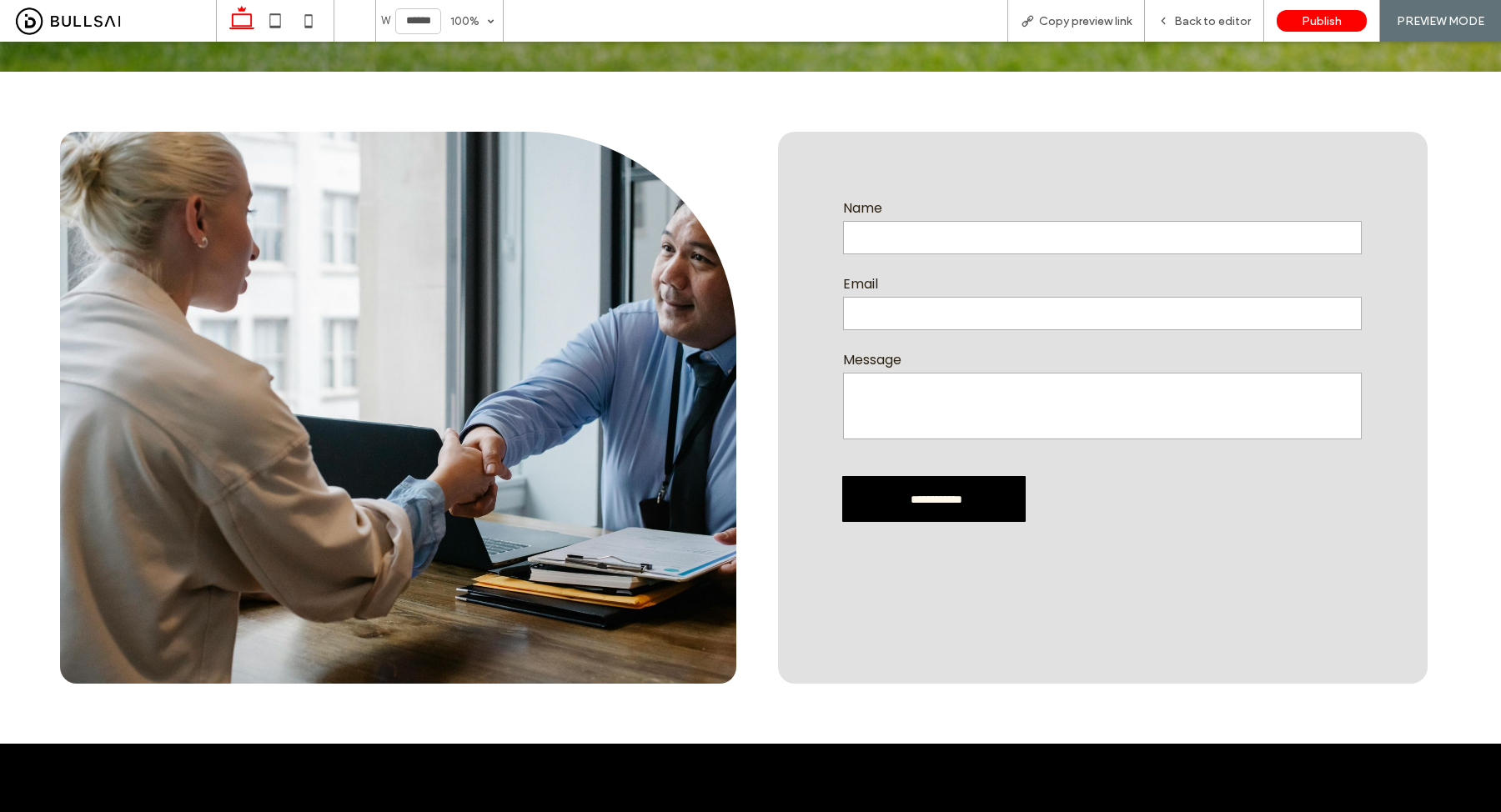
scroll to position [5382, 0]
